Goal: Transaction & Acquisition: Purchase product/service

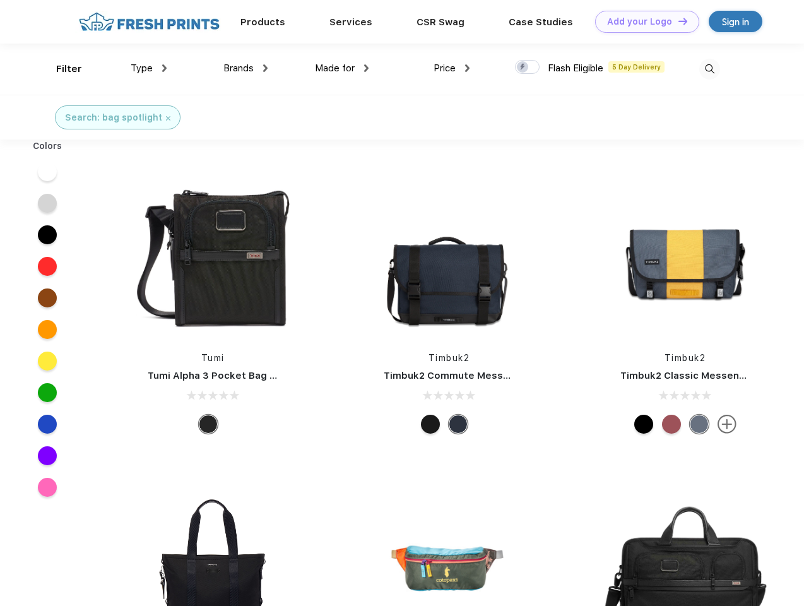
click at [643, 21] on link "Add your Logo Design Tool" at bounding box center [647, 22] width 104 height 22
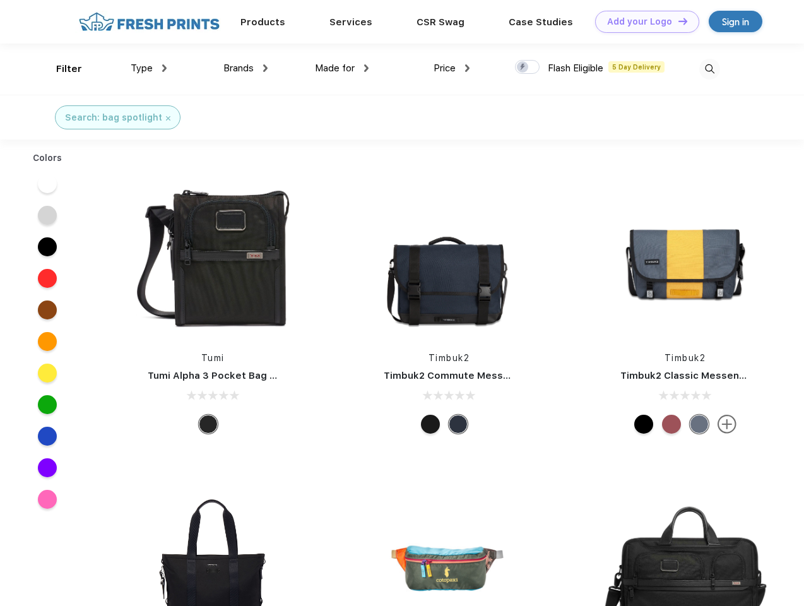
click at [0, 0] on div "Design Tool" at bounding box center [0, 0] width 0 height 0
click at [677, 21] on link "Add your Logo Design Tool" at bounding box center [647, 22] width 104 height 22
click at [61, 69] on div "Filter" at bounding box center [69, 69] width 26 height 15
click at [149, 68] on span "Type" at bounding box center [142, 68] width 22 height 11
click at [246, 68] on span "Brands" at bounding box center [239, 68] width 30 height 11
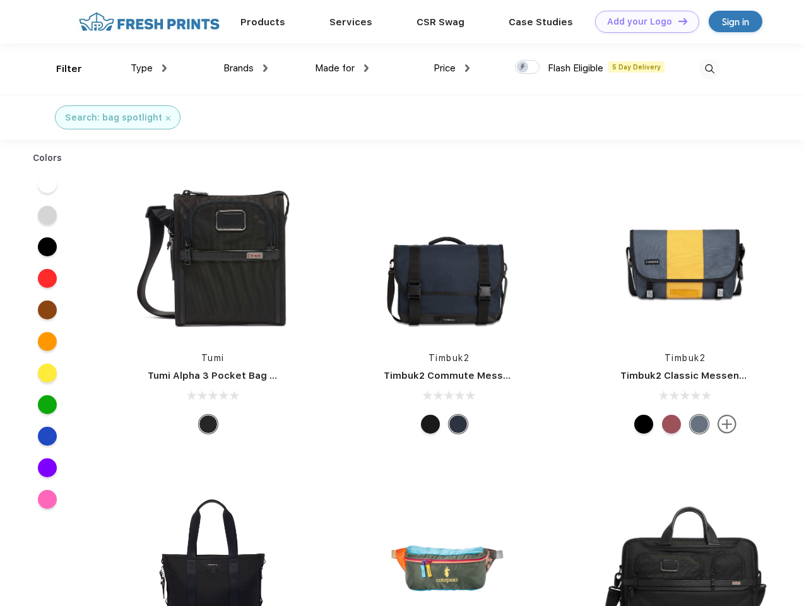
click at [342, 68] on span "Made for" at bounding box center [335, 68] width 40 height 11
click at [452, 68] on span "Price" at bounding box center [445, 68] width 22 height 11
click at [528, 68] on div at bounding box center [527, 67] width 25 height 14
click at [523, 68] on input "checkbox" at bounding box center [519, 63] width 8 height 8
click at [710, 69] on img at bounding box center [710, 69] width 21 height 21
